Goal: Communication & Community: Answer question/provide support

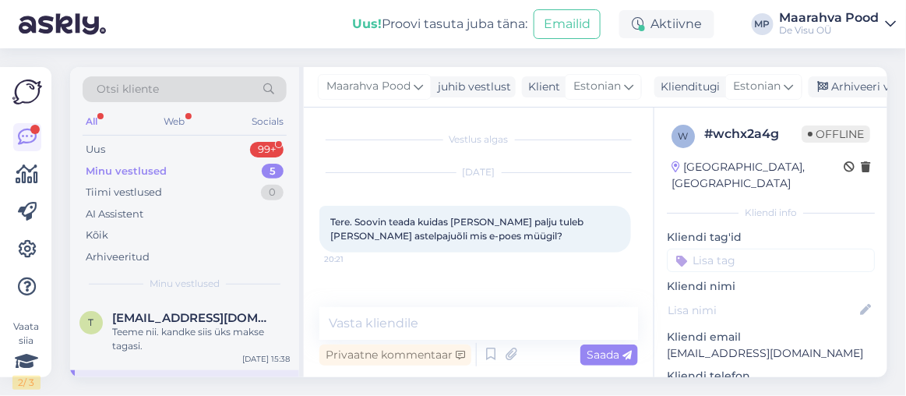
scroll to position [30, 0]
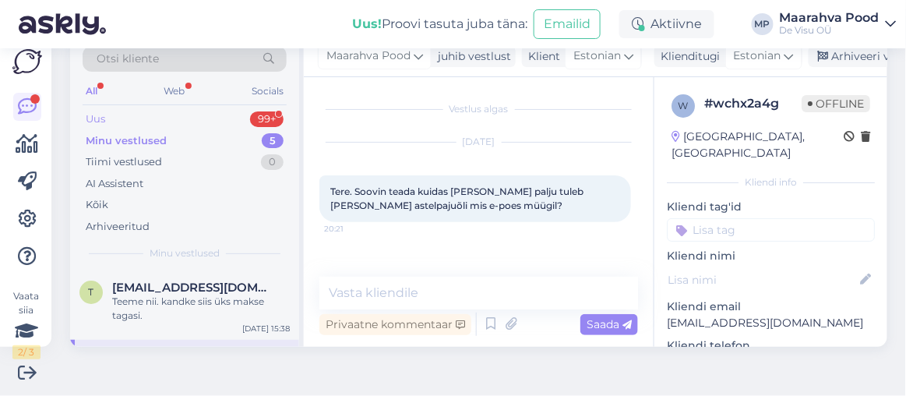
click at [153, 116] on div "Uus 99+" at bounding box center [185, 119] width 204 height 22
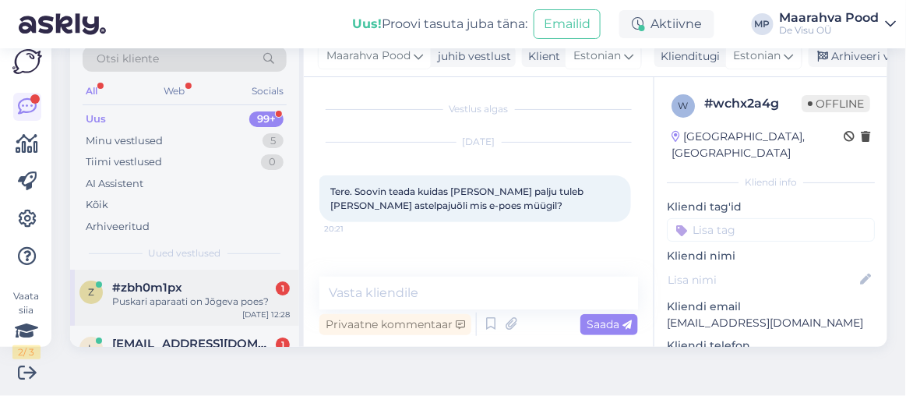
click at [160, 282] on span "#zbh0m1px" at bounding box center [147, 287] width 70 height 14
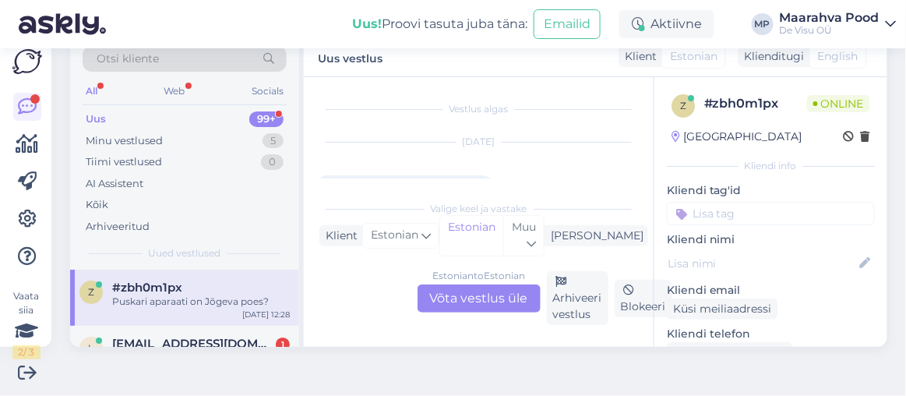
scroll to position [32, 0]
click at [175, 332] on div "l [EMAIL_ADDRESS][DOMAIN_NAME] 1 Tere. Tellisin [DATE] Teie e-poest viinamarjad…" at bounding box center [184, 361] width 229 height 70
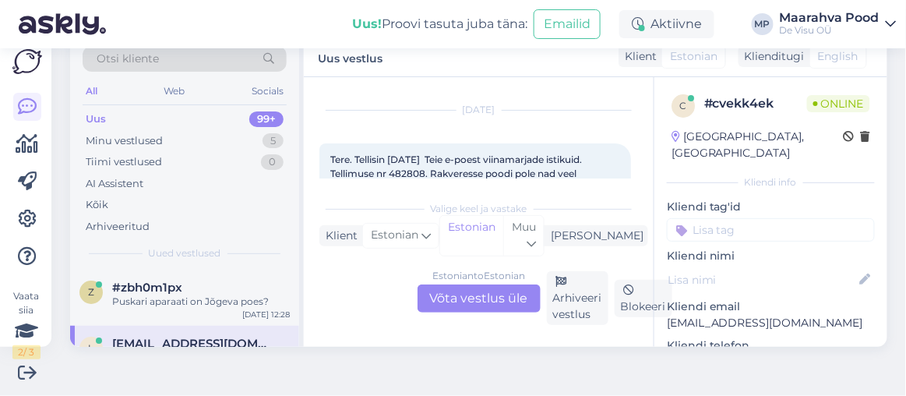
click at [474, 293] on div "Estonian to Estonian Võta vestlus üle" at bounding box center [479, 298] width 123 height 28
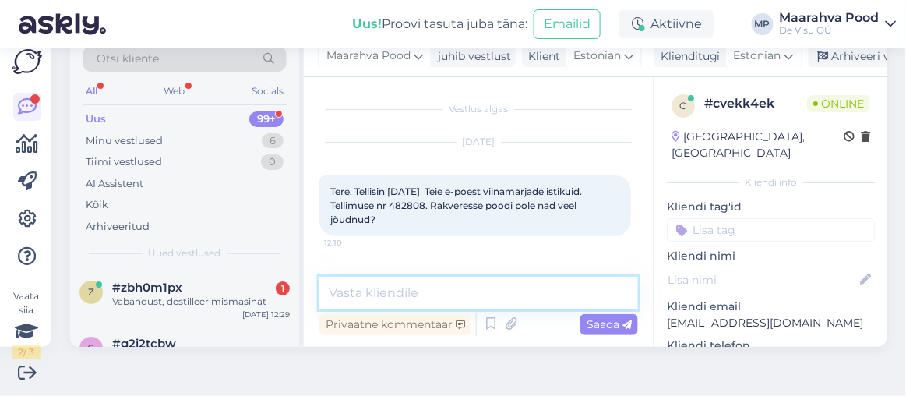
click at [435, 291] on textarea at bounding box center [478, 293] width 319 height 33
type textarea "Tere"
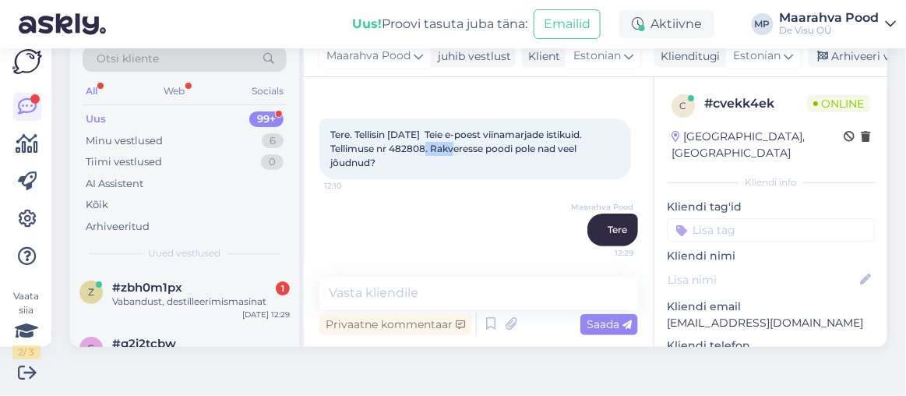
drag, startPoint x: 463, startPoint y: 147, endPoint x: 428, endPoint y: 145, distance: 35.1
click at [428, 145] on span "Tere. Tellisin [DATE] Teie e-poest viinamarjade istikuid. Tellimuse nr 482808. …" at bounding box center [457, 149] width 254 height 40
copy span "482808"
click at [414, 292] on textarea at bounding box center [478, 293] width 319 height 33
type textarea "T"
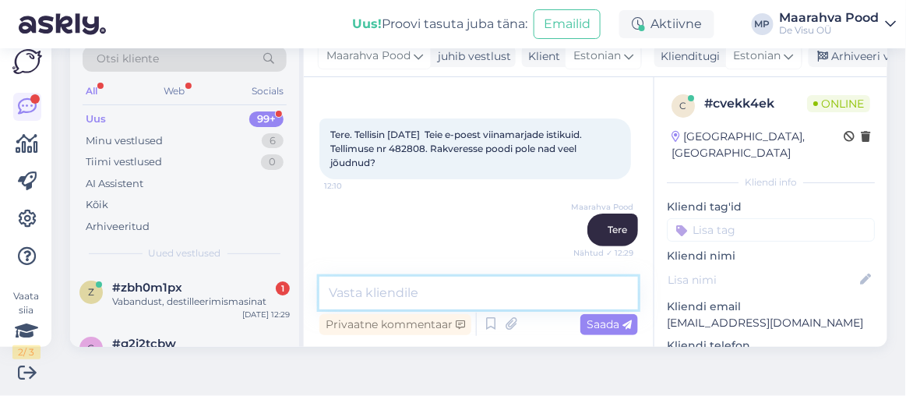
scroll to position [137, 0]
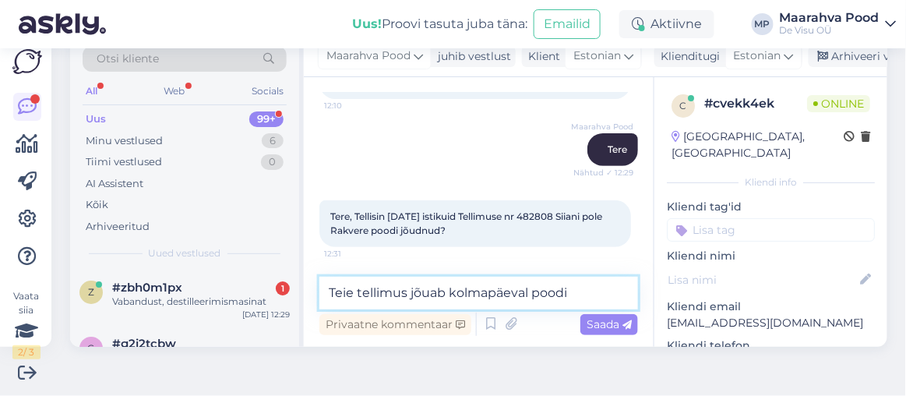
type textarea "Teie tellimus jõuab kolmapäeval poodi."
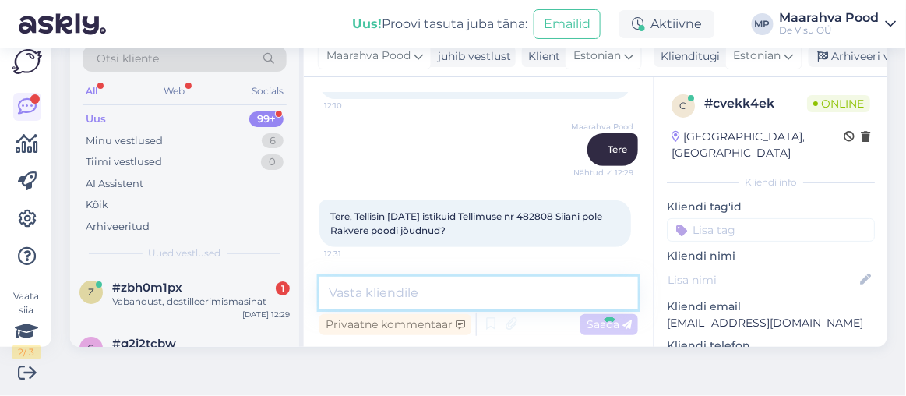
scroll to position [205, 0]
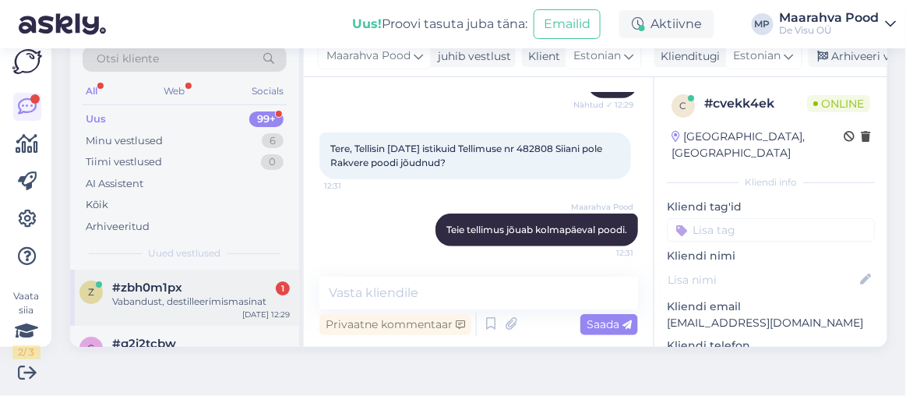
click at [191, 298] on div "Vabandust, destilleerimismasinat" at bounding box center [201, 301] width 178 height 14
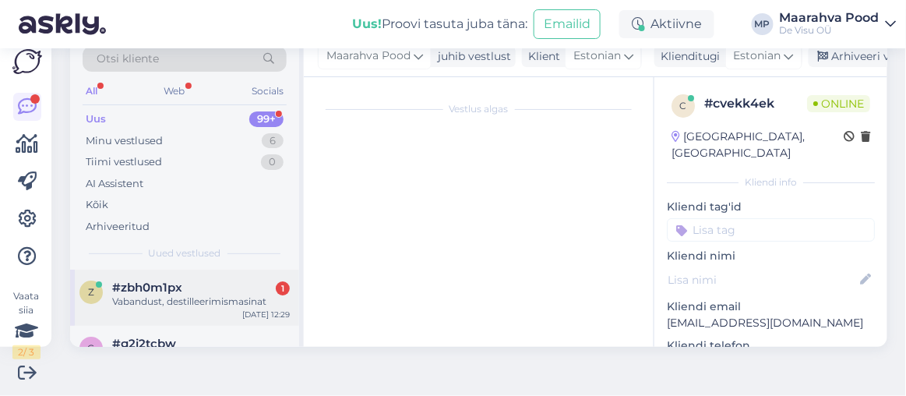
scroll to position [113, 0]
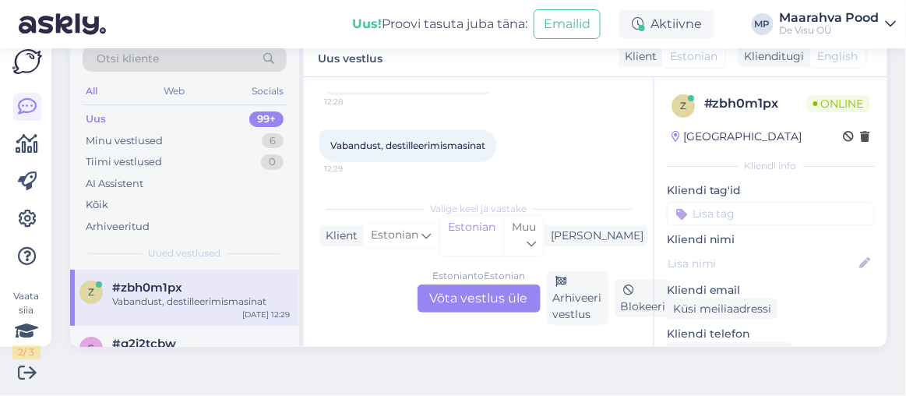
click at [477, 301] on div "Estonian to Estonian Võta vestlus üle" at bounding box center [479, 298] width 123 height 28
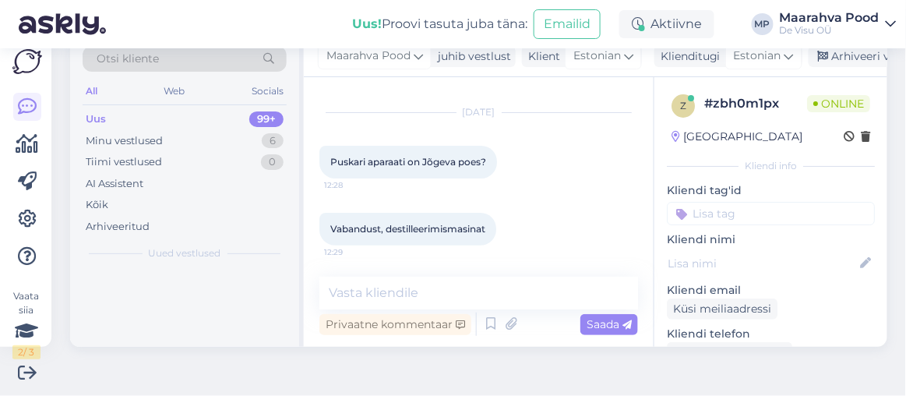
scroll to position [28, 0]
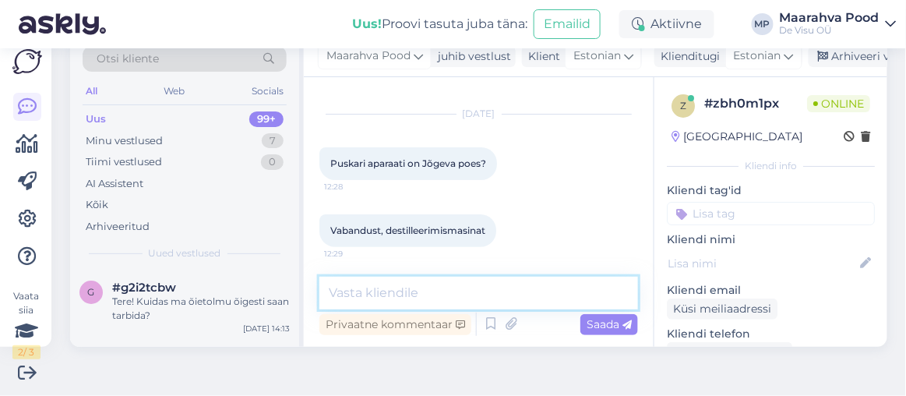
click at [450, 295] on textarea at bounding box center [478, 293] width 319 height 33
type textarea "Tere"
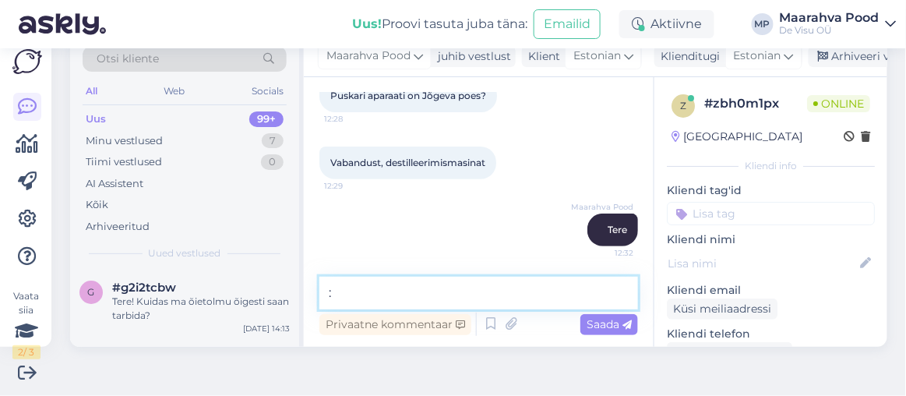
type textarea ":)"
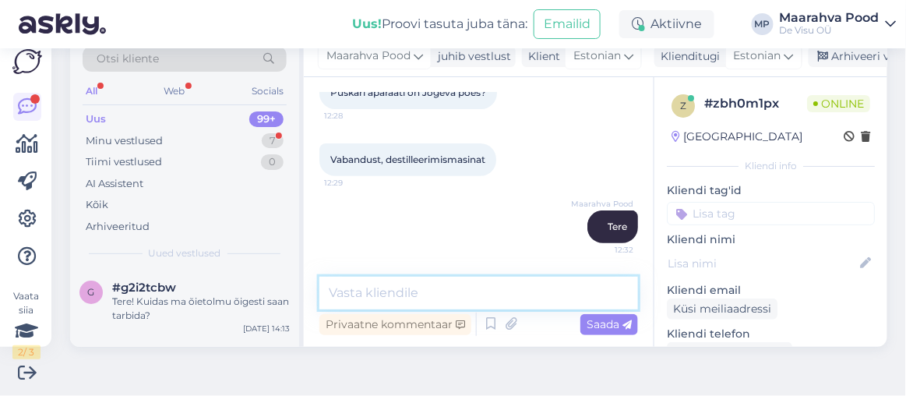
scroll to position [163, 0]
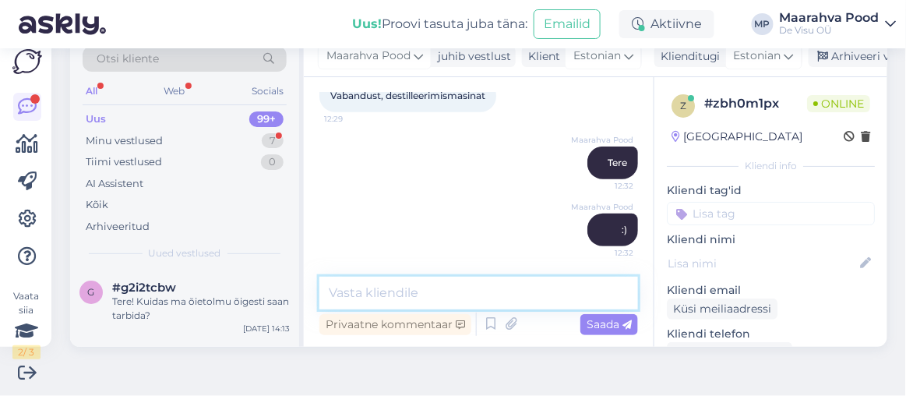
click at [430, 289] on textarea at bounding box center [478, 293] width 319 height 33
type textarea "Hetkel seal 18L kohapeal ei ole"
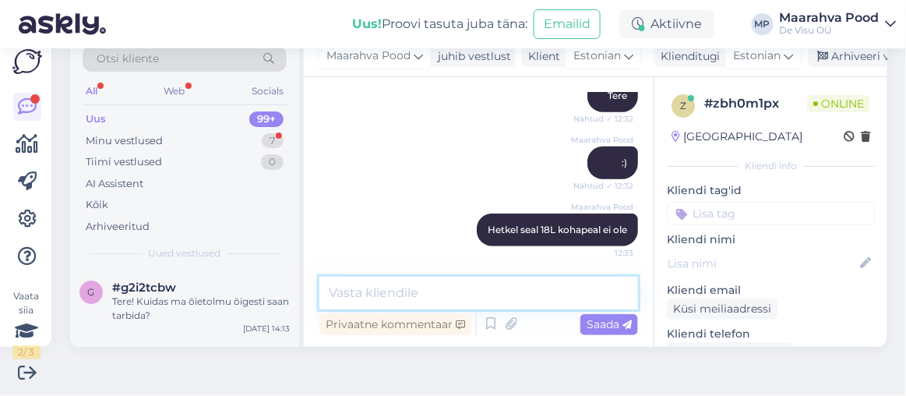
click at [482, 291] on textarea at bounding box center [478, 293] width 319 height 33
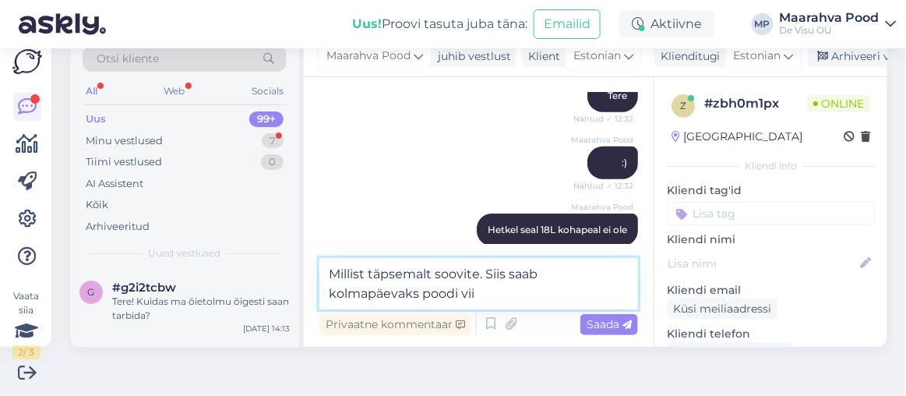
type textarea "Millist täpsemalt soovite. Siis saab kolmapäevaks poodi viia"
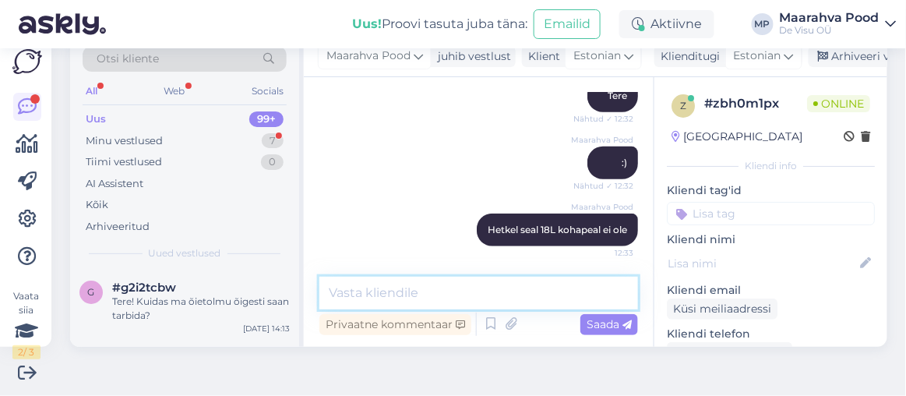
scroll to position [311, 0]
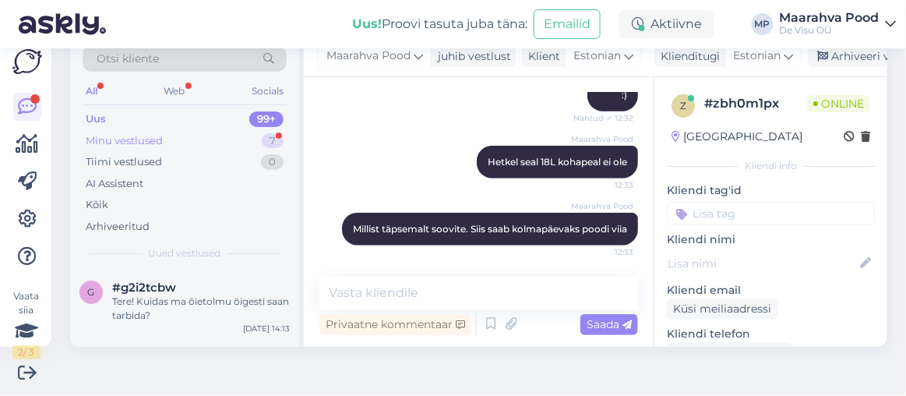
click at [150, 141] on div "Minu vestlused" at bounding box center [124, 141] width 77 height 16
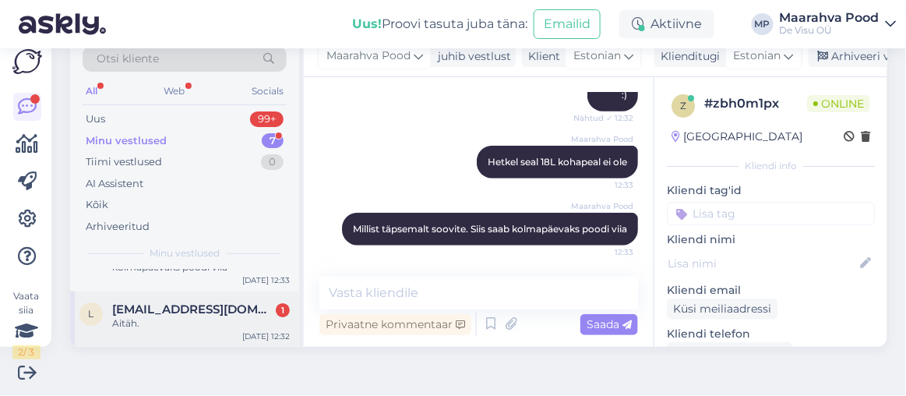
scroll to position [70, 0]
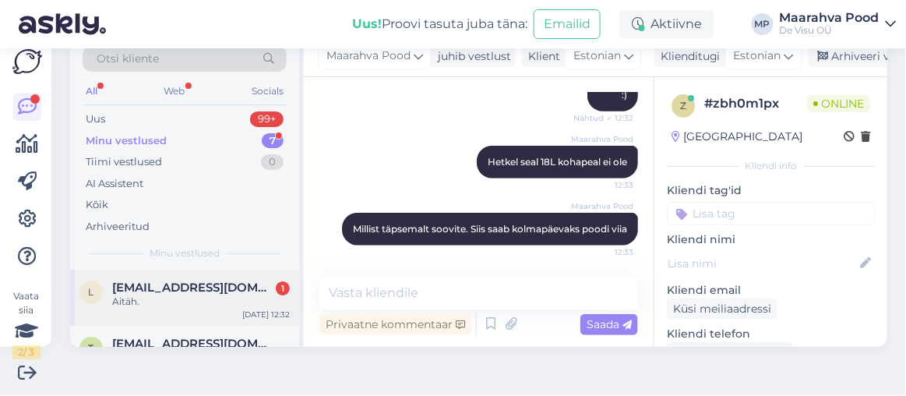
click at [203, 301] on div "Aitäh." at bounding box center [201, 301] width 178 height 14
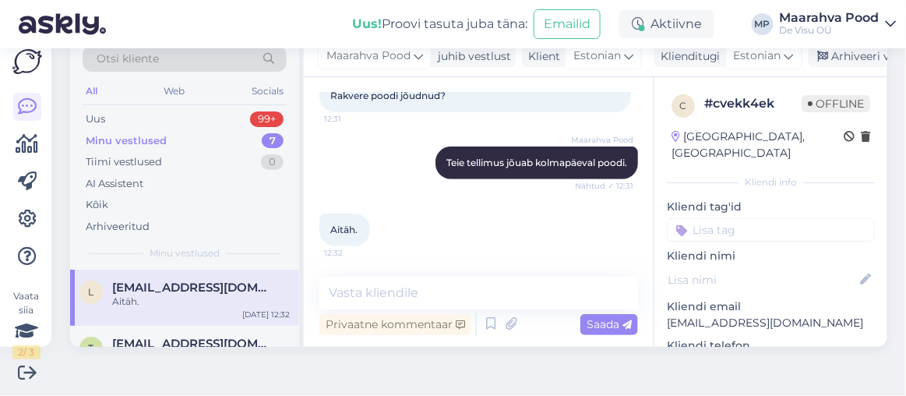
scroll to position [0, 0]
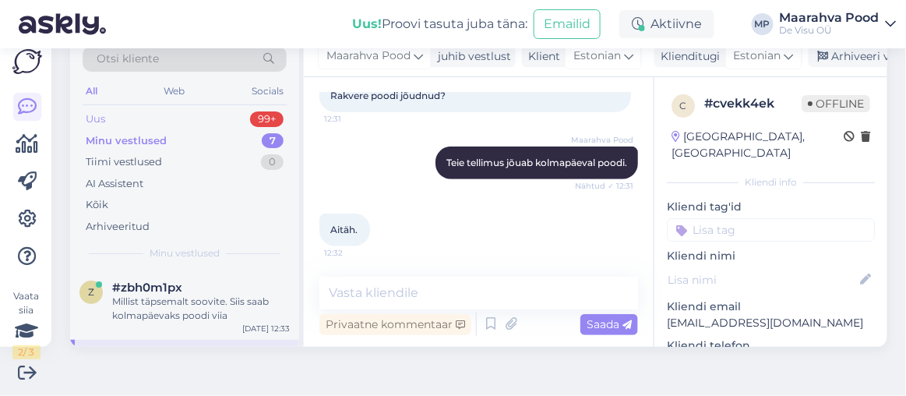
click at [173, 111] on div "Uus 99+" at bounding box center [185, 119] width 204 height 22
